Goal: Transaction & Acquisition: Purchase product/service

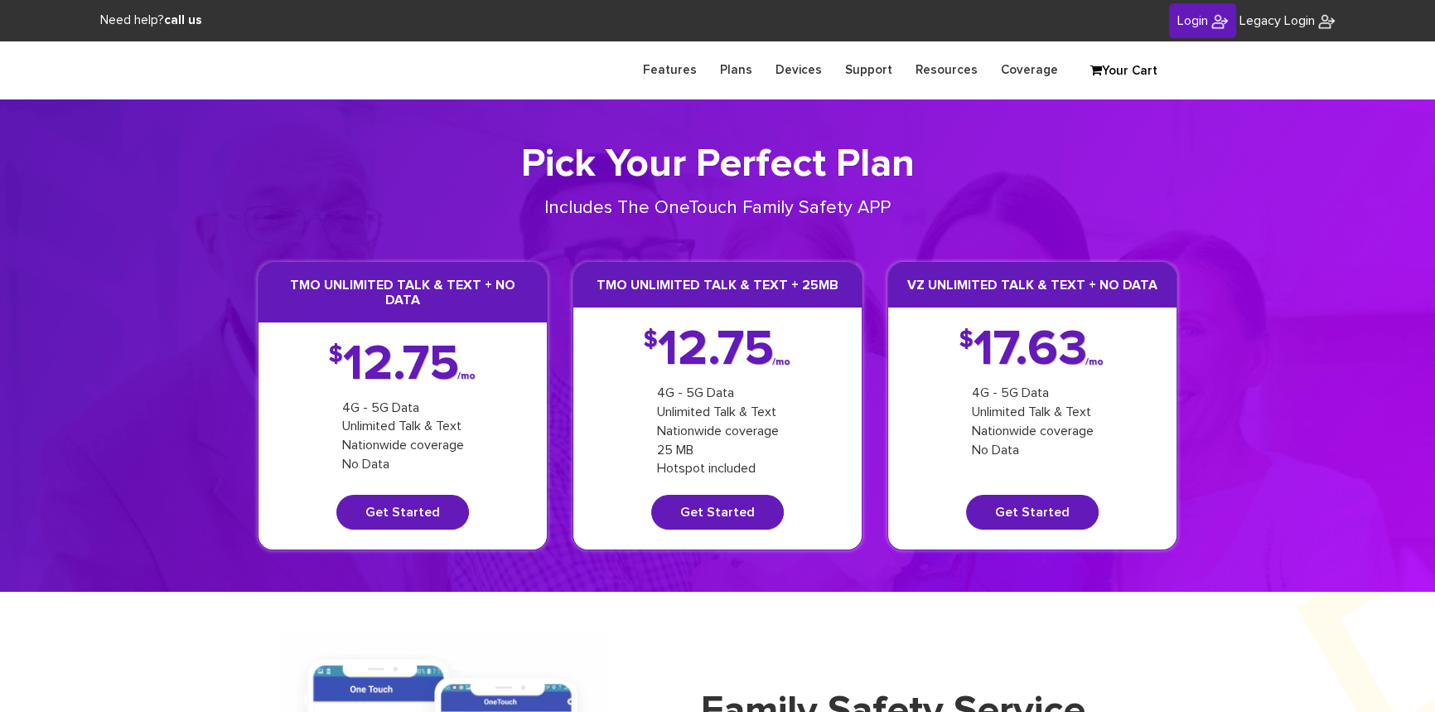
click at [1211, 25] on img at bounding box center [1219, 21] width 17 height 17
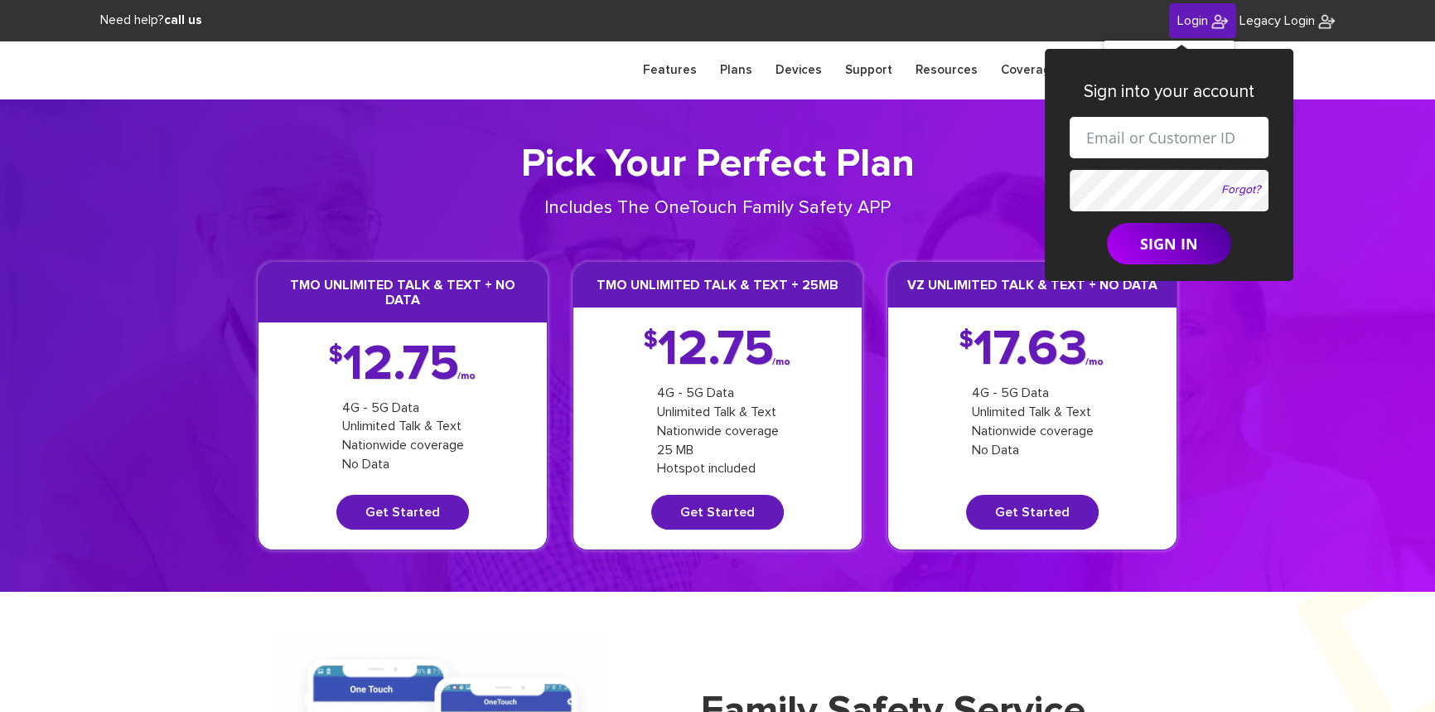
click at [1152, 128] on input "text" at bounding box center [1168, 137] width 199 height 41
paste input "[EMAIL_ADDRESS][DOMAIN_NAME]"
type input "[EMAIL_ADDRESS][DOMAIN_NAME]"
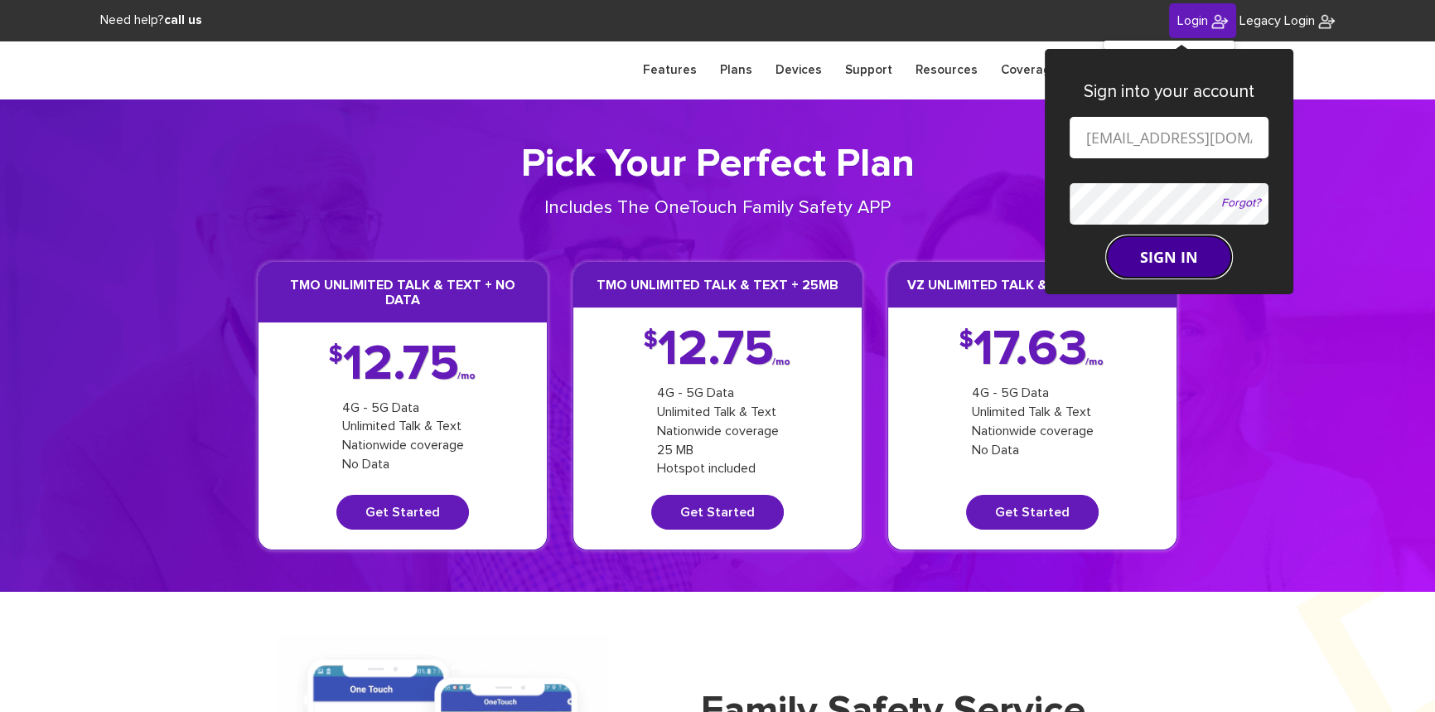
click at [1164, 246] on form "shgy9700+8455875160@gmail.com Forgot? SIGN IN" at bounding box center [1168, 198] width 199 height 162
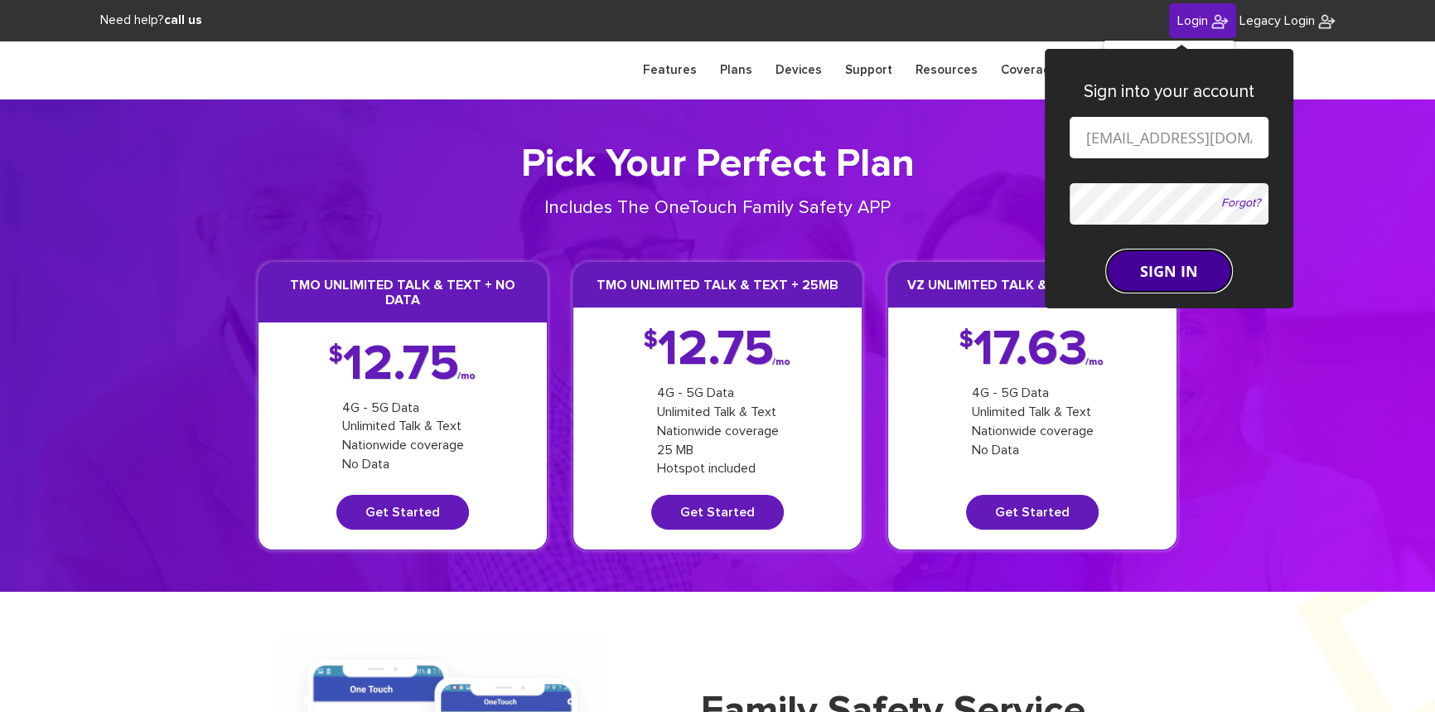
click at [1160, 259] on button "SIGN IN" at bounding box center [1169, 270] width 124 height 41
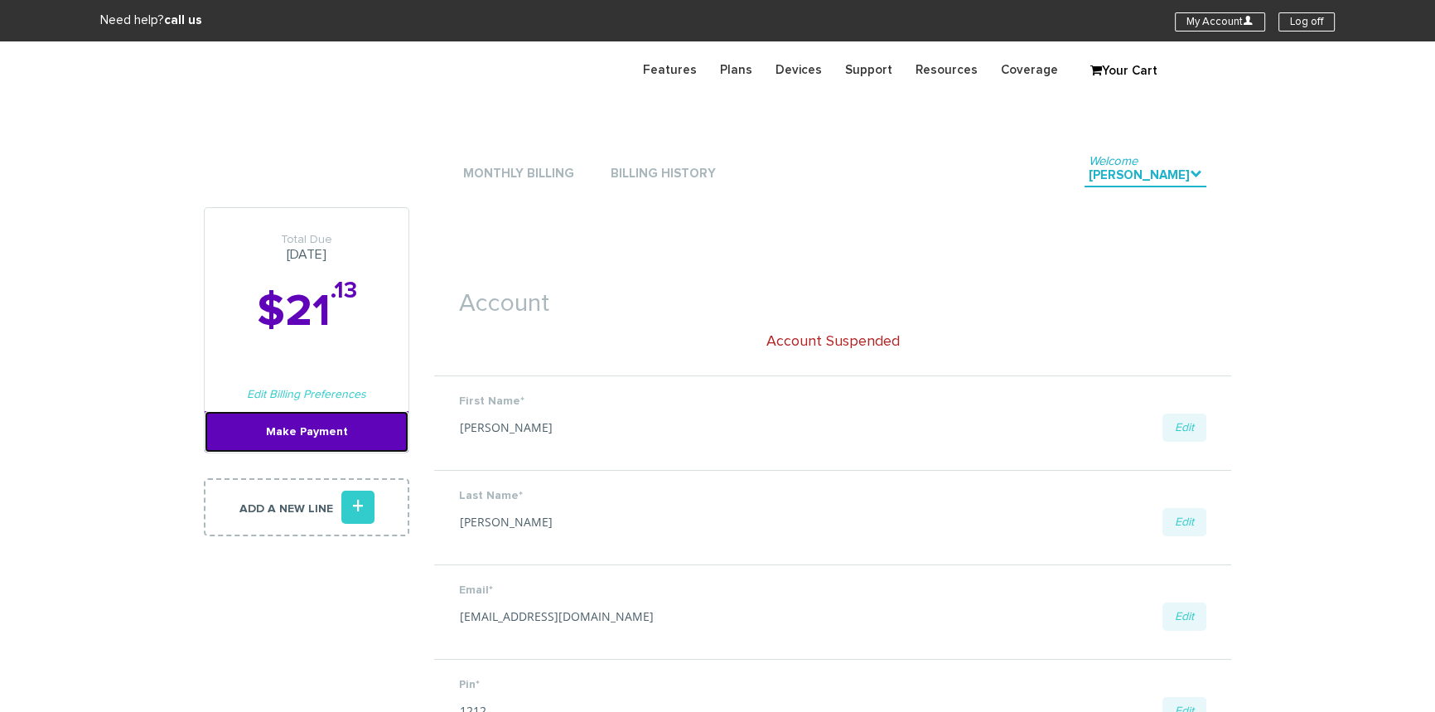
click at [300, 422] on link "Make Payment" at bounding box center [307, 431] width 204 height 41
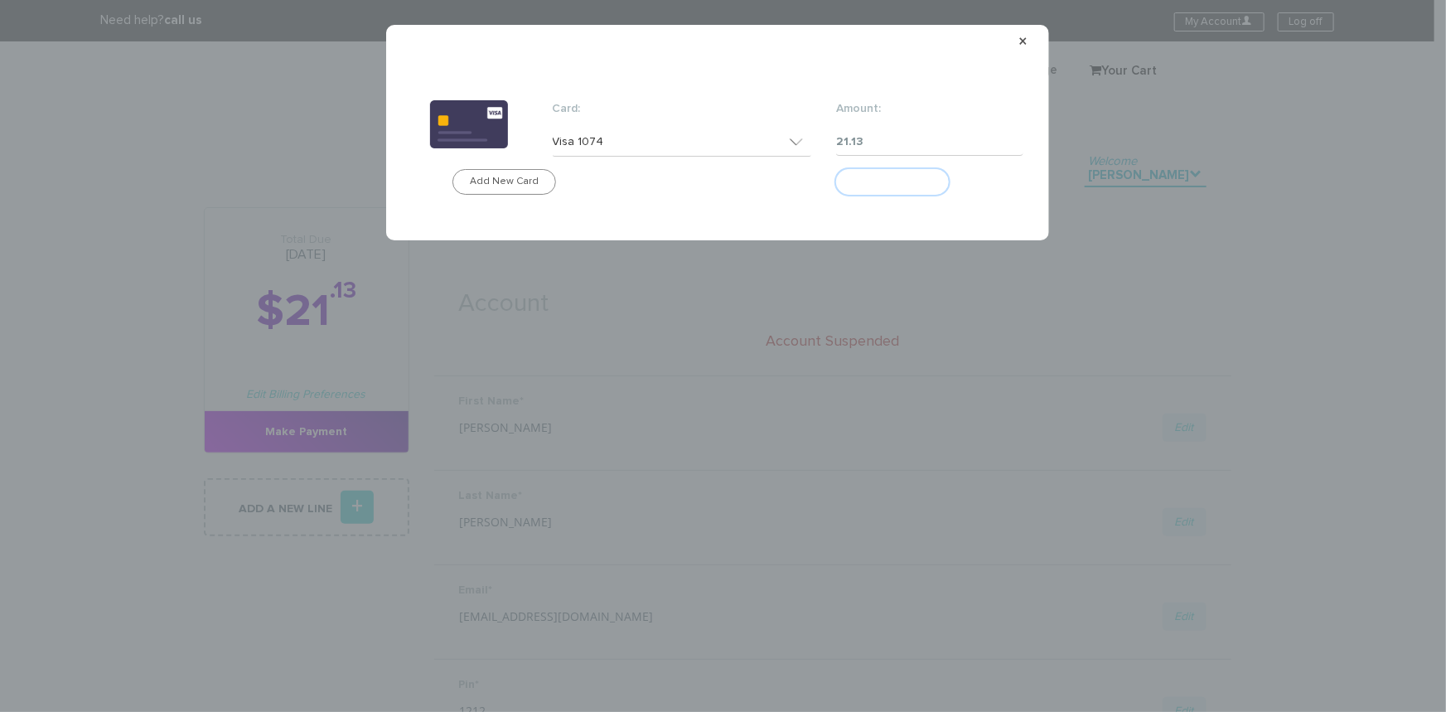
click at [907, 180] on button "Make Payment" at bounding box center [892, 182] width 113 height 26
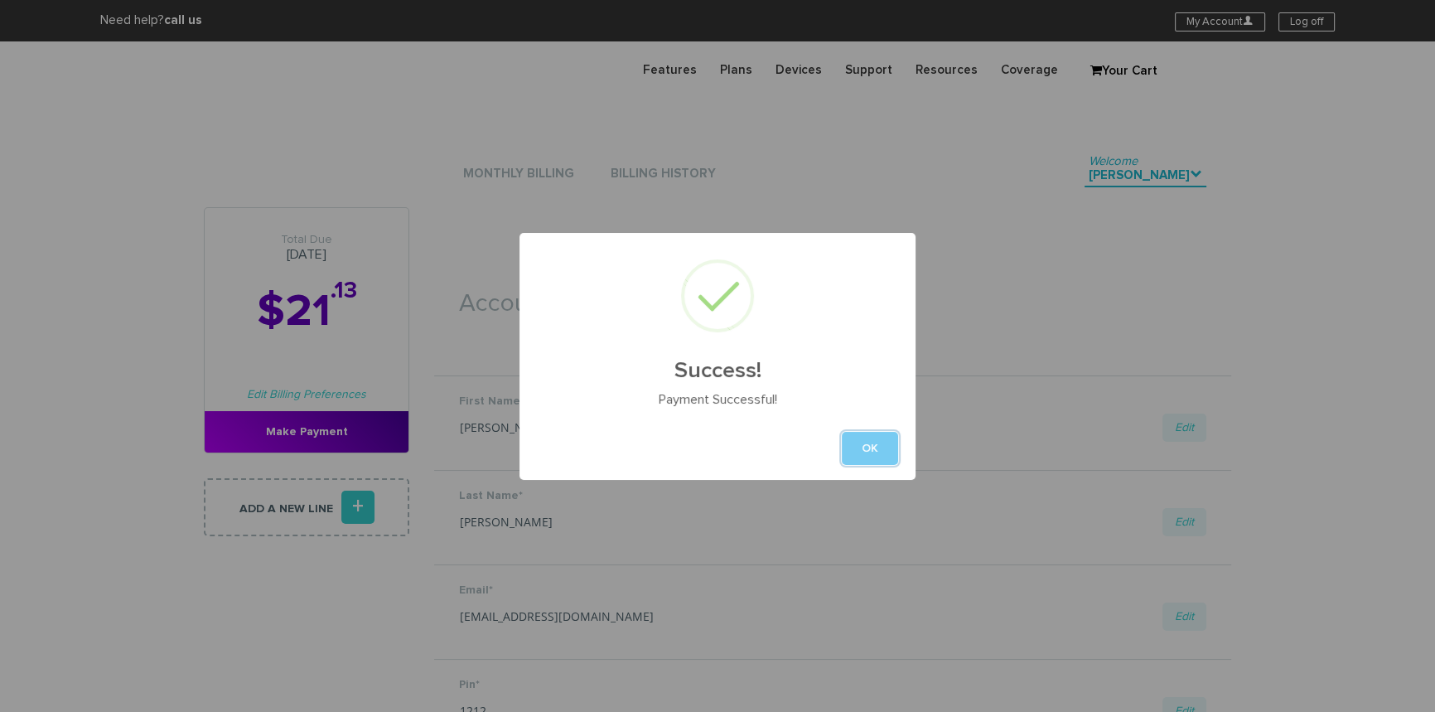
click at [852, 448] on button "OK" at bounding box center [870, 448] width 56 height 33
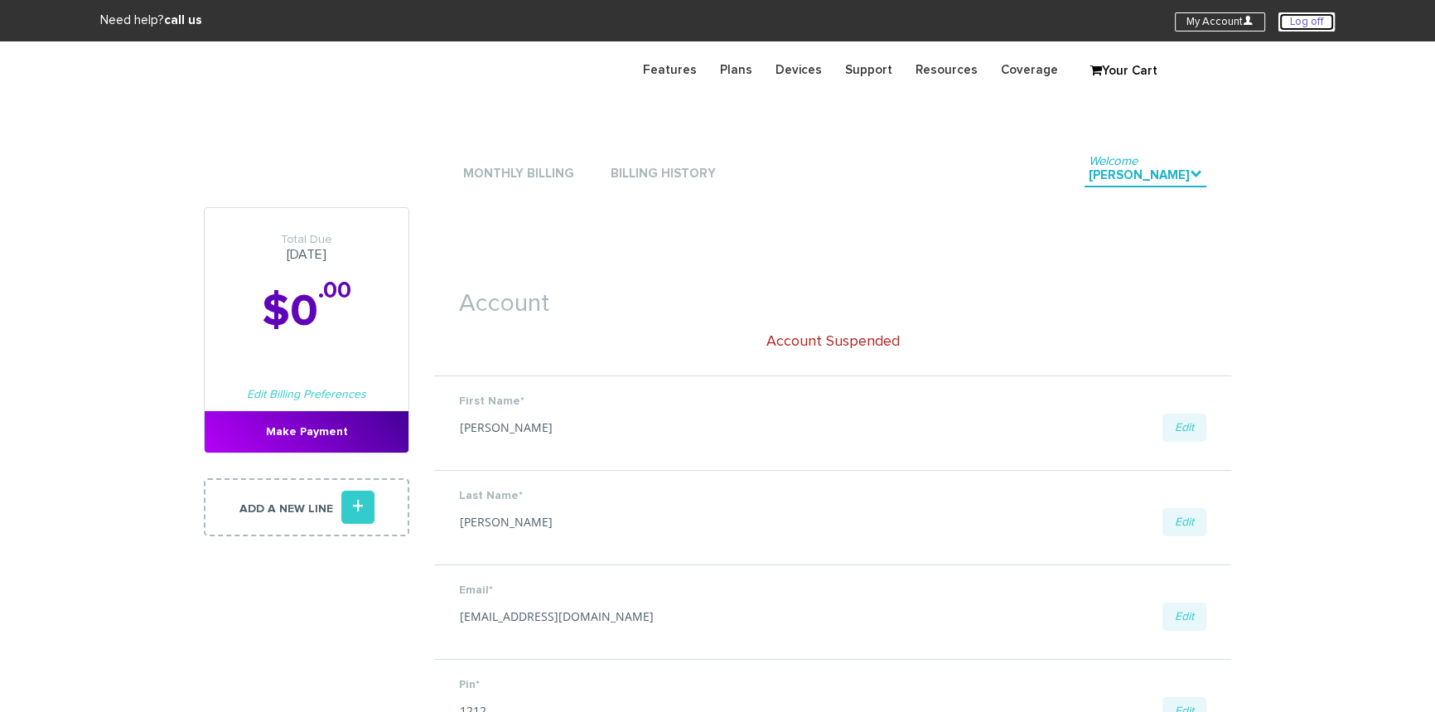
click at [1313, 16] on link "Log off" at bounding box center [1306, 21] width 56 height 19
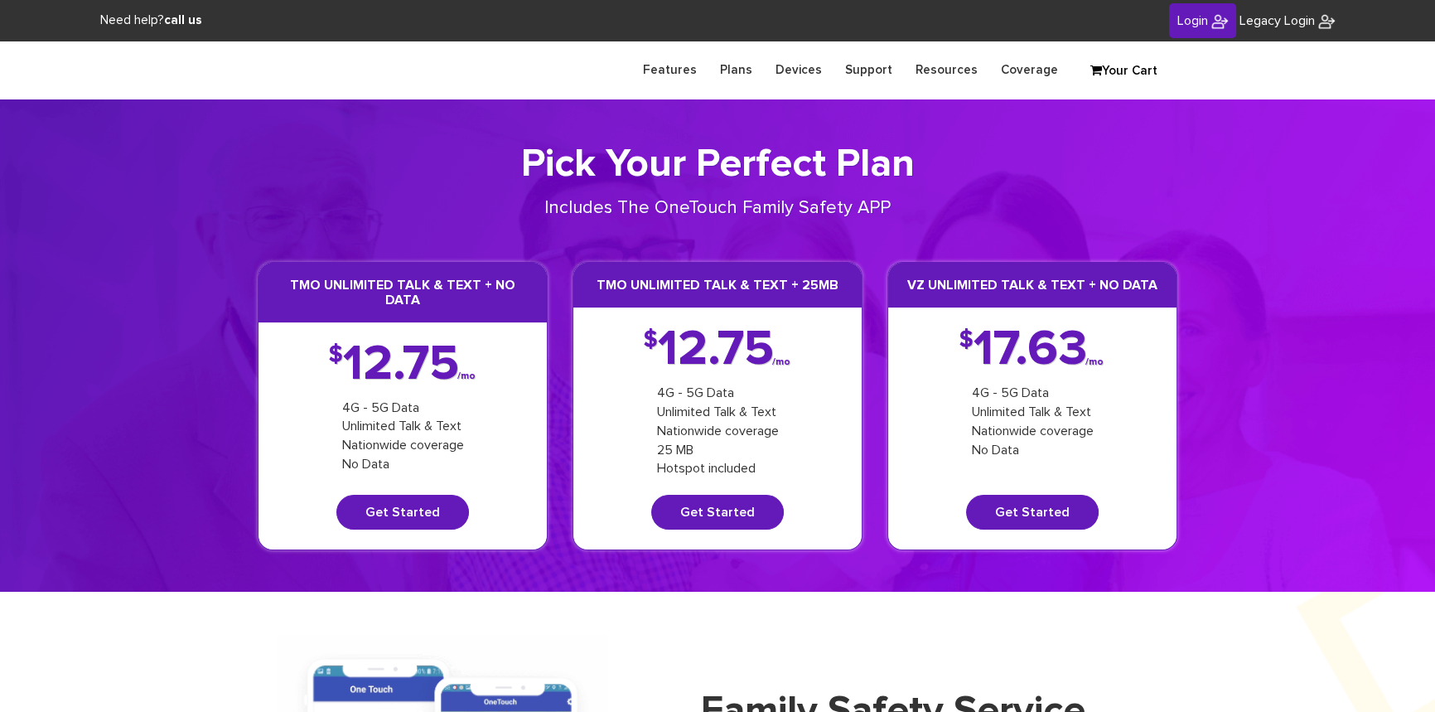
click at [1178, 29] on link "Login" at bounding box center [1202, 21] width 67 height 36
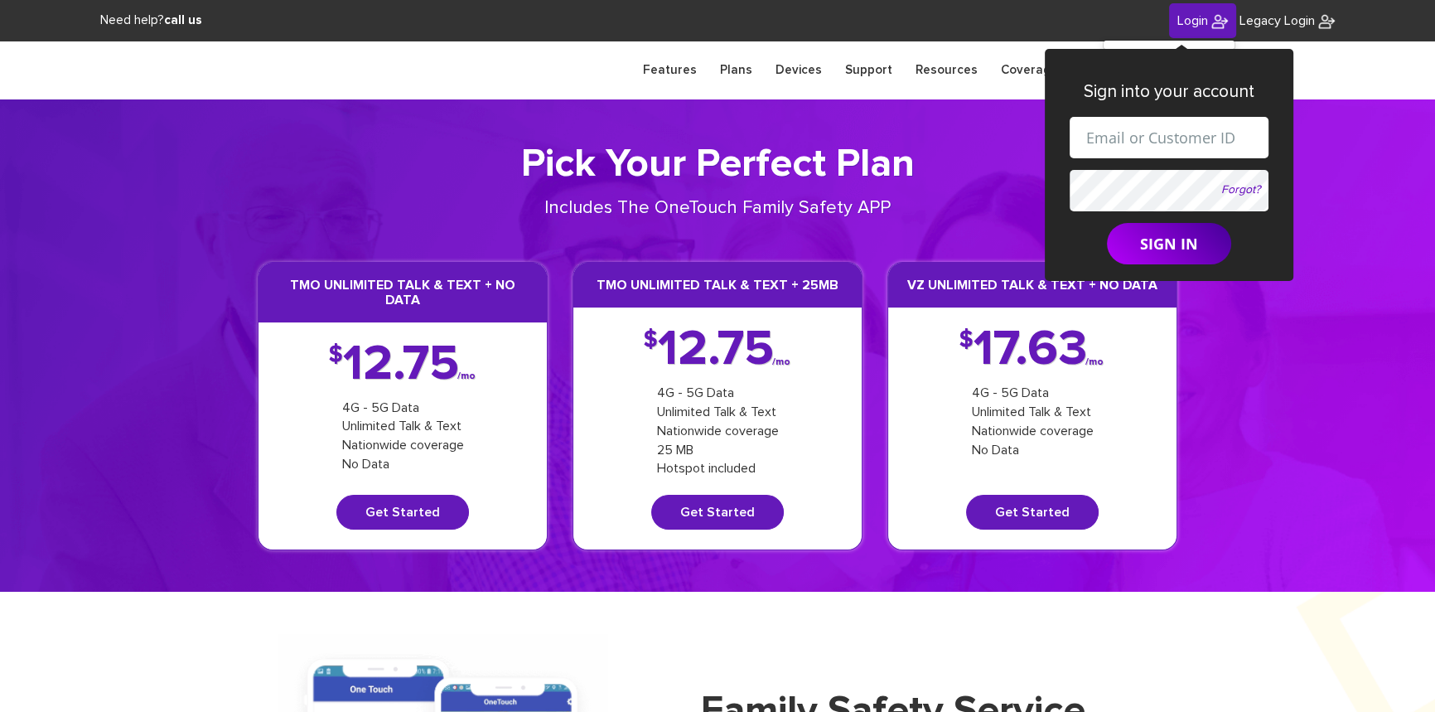
click at [1153, 137] on input "text" at bounding box center [1168, 137] width 199 height 41
paste input "[EMAIL_ADDRESS][DOMAIN_NAME]"
type input "[EMAIL_ADDRESS][DOMAIN_NAME]"
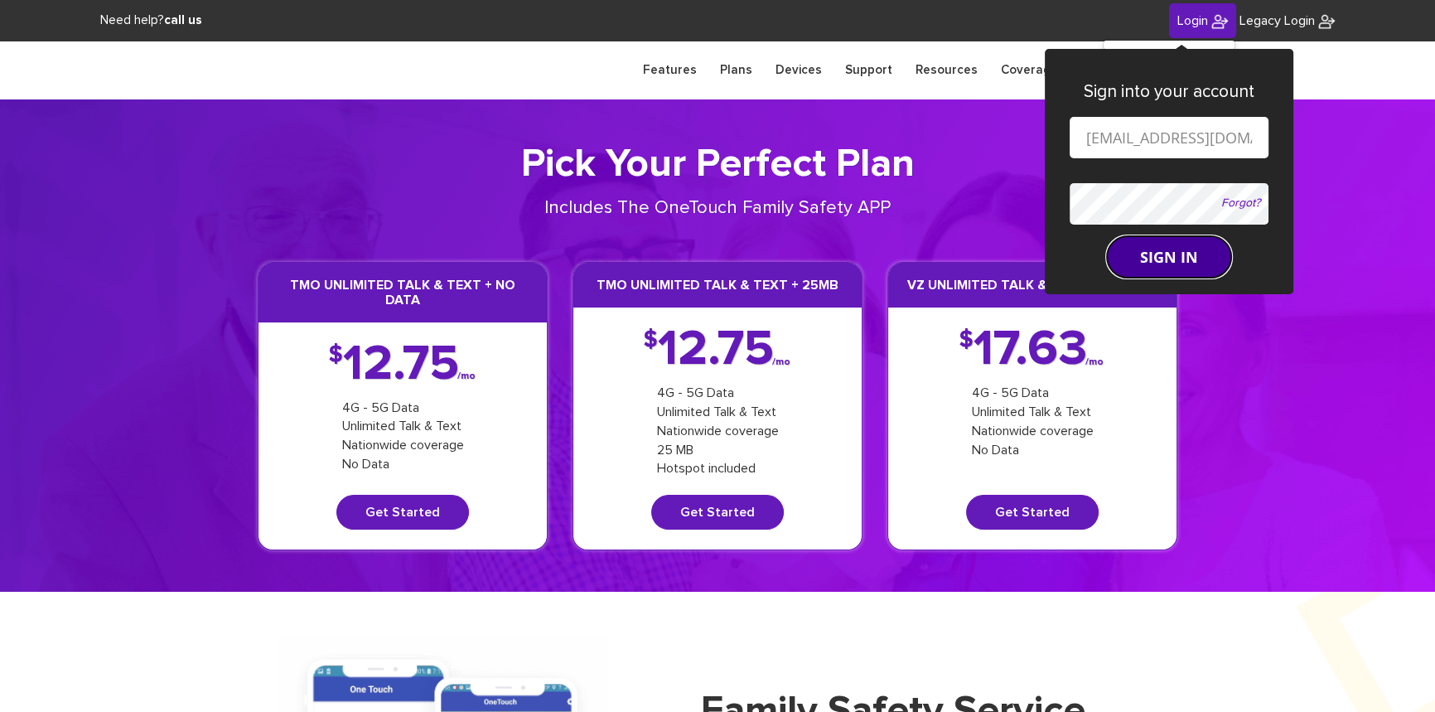
click at [1127, 254] on button "SIGN IN" at bounding box center [1169, 256] width 124 height 41
